Goal: Information Seeking & Learning: Learn about a topic

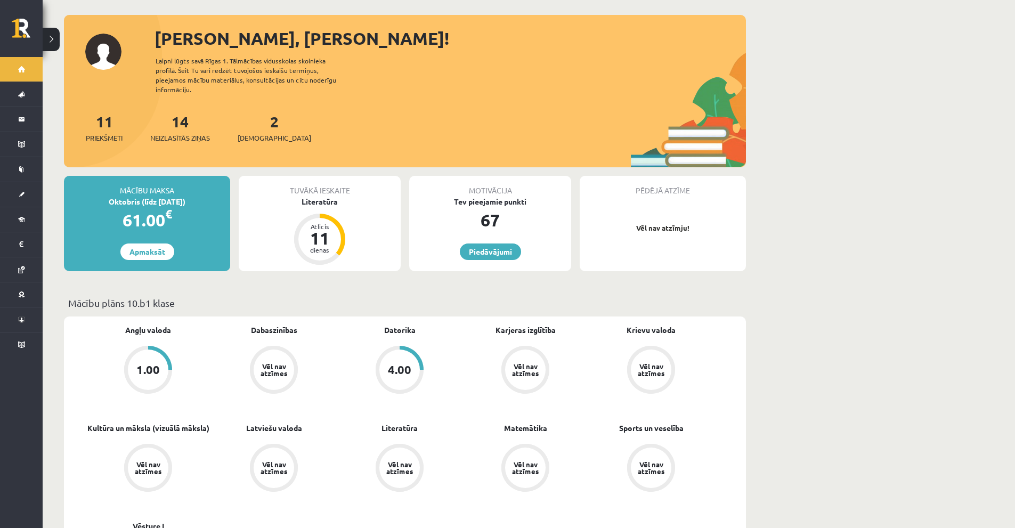
scroll to position [213, 0]
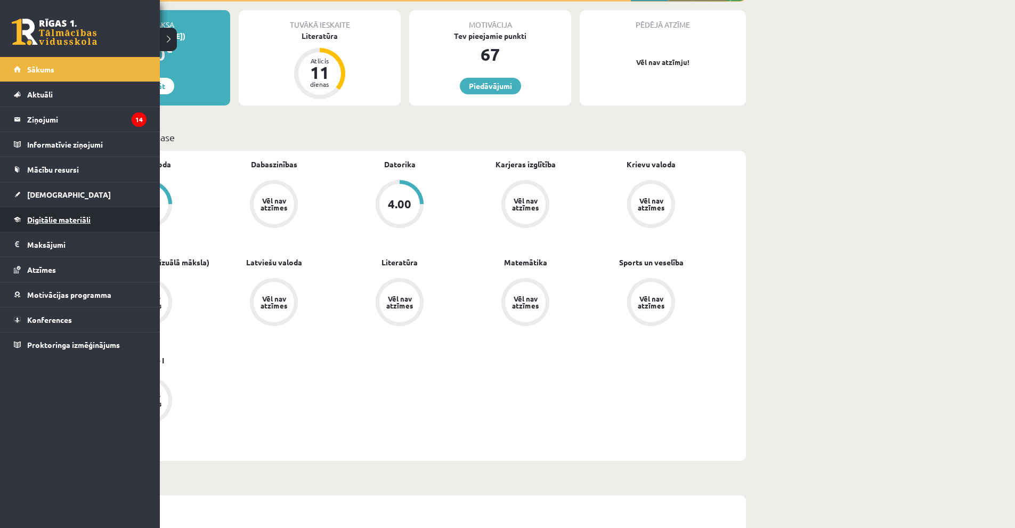
click at [61, 217] on span "Digitālie materiāli" at bounding box center [58, 220] width 63 height 10
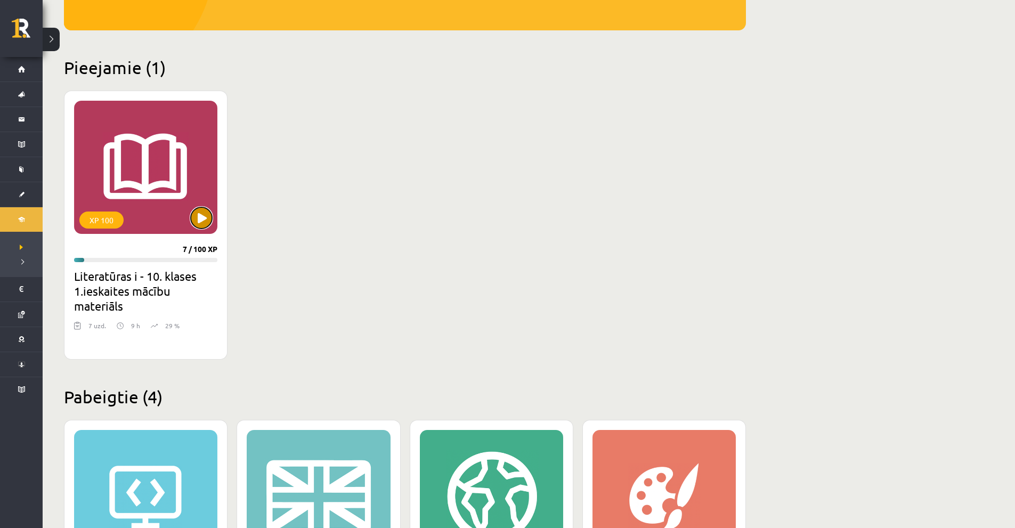
click at [200, 216] on button at bounding box center [201, 217] width 21 height 21
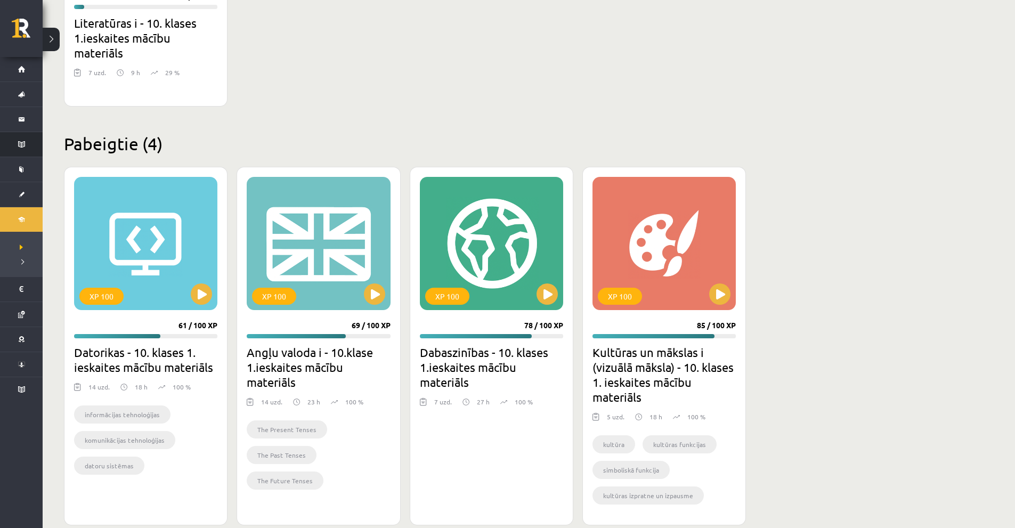
scroll to position [479, 0]
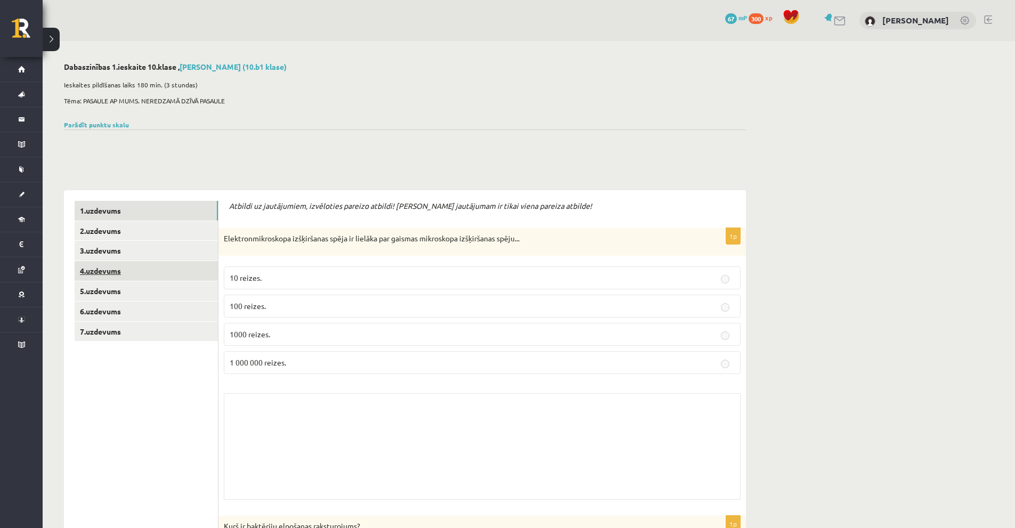
click at [166, 278] on link "4.uzdevums" at bounding box center [146, 271] width 143 height 20
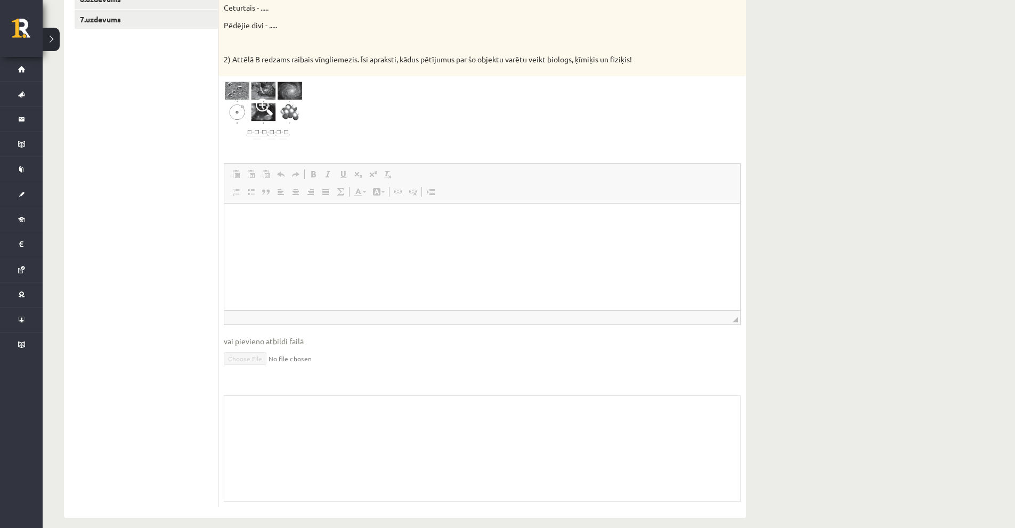
scroll to position [324, 0]
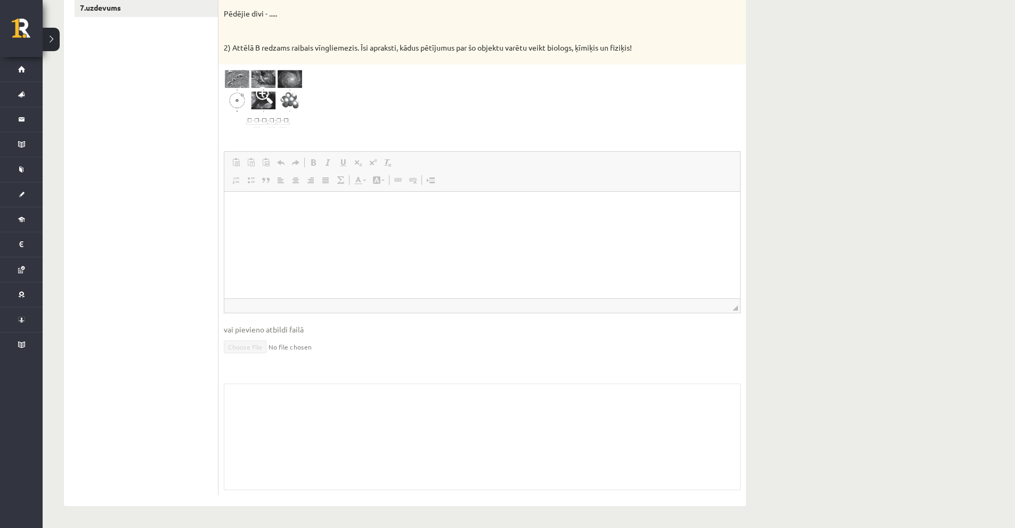
click at [329, 165] on span at bounding box center [328, 162] width 9 height 9
click at [327, 161] on span at bounding box center [328, 162] width 9 height 9
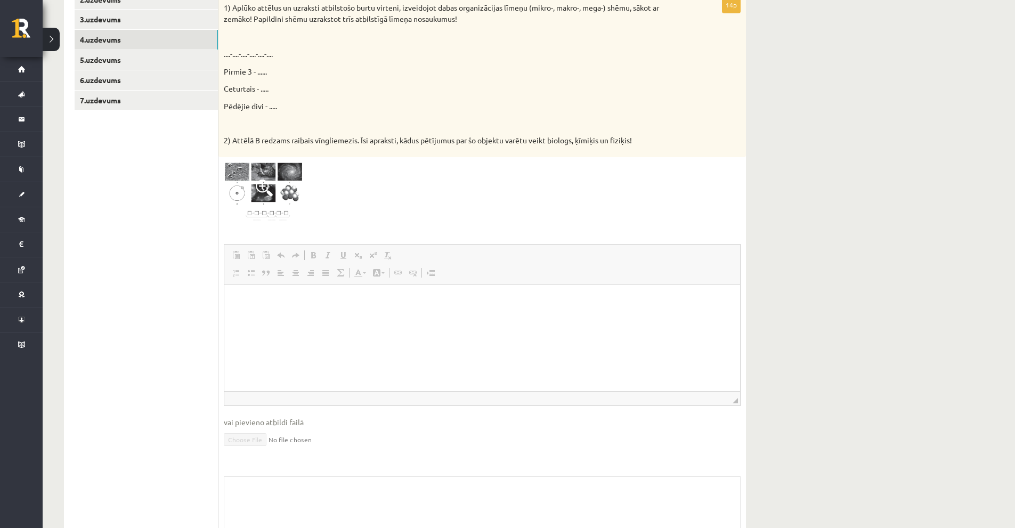
scroll to position [217, 0]
